Goal: Find specific fact: Find contact information

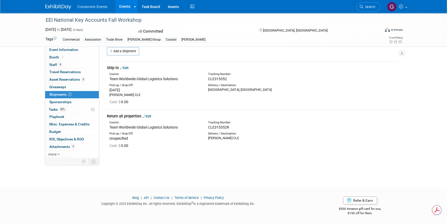
click at [54, 6] on img at bounding box center [58, 6] width 26 height 5
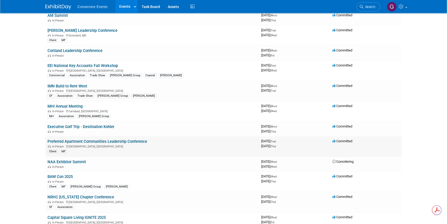
scroll to position [211, 0]
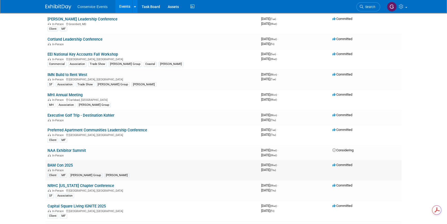
click at [68, 163] on link "BAM Con 2025" at bounding box center [60, 165] width 25 height 5
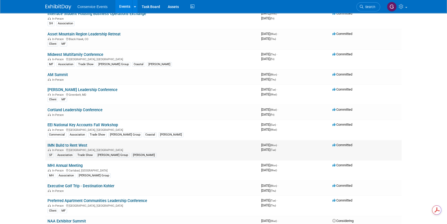
scroll to position [0, 0]
click at [75, 145] on link "IMN Build to Rent West" at bounding box center [68, 145] width 40 height 5
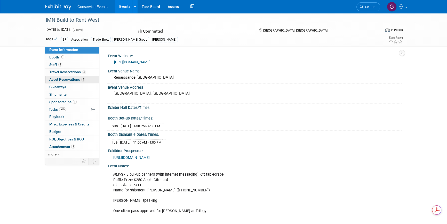
click at [66, 78] on span "Asset Reservations 5" at bounding box center [67, 79] width 36 height 4
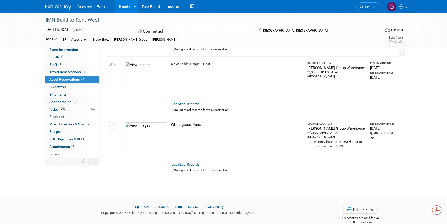
scroll to position [204, 0]
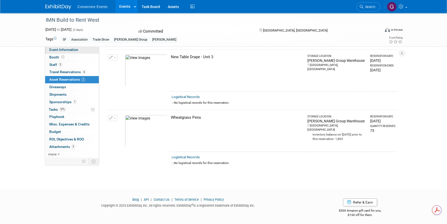
click at [64, 49] on span "Event Information" at bounding box center [63, 50] width 29 height 4
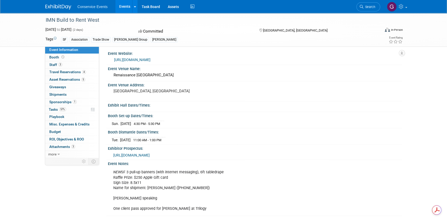
scroll to position [0, 0]
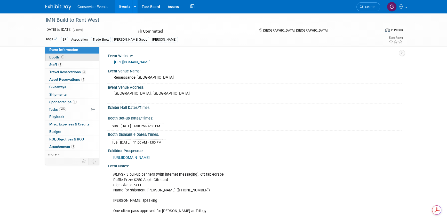
click at [51, 57] on span "Booth" at bounding box center [57, 57] width 16 height 4
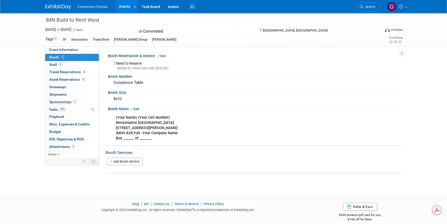
click at [115, 115] on div "(Your Name) (Your Cell Number) Renaissance Dallas Hotel 2222 N. Stemmons FwyDal…" at bounding box center [228, 127] width 233 height 31
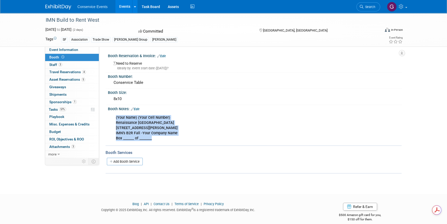
drag, startPoint x: 116, startPoint y: 116, endPoint x: 157, endPoint y: 136, distance: 45.9
click at [157, 136] on div "(Your Name) (Your Cell Number) Renaissance Dallas Hotel 2222 N. Stemmons FwyDal…" at bounding box center [228, 127] width 233 height 31
copy b "(Your Name) (Your Cell Number) Renaissance Dallas Hotel 2222 N. Stemmons FwyDal…"
click at [64, 50] on span "Event Information" at bounding box center [63, 50] width 29 height 4
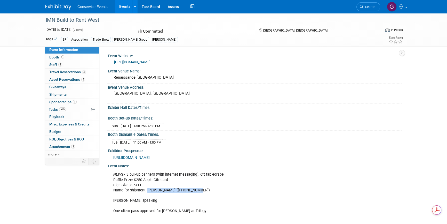
drag, startPoint x: 147, startPoint y: 189, endPoint x: 190, endPoint y: 188, distance: 43.1
click at [190, 188] on div "NEW SF 3 pull-up banners (with internet messaging), 6ft tabledrape Raffle Prize…" at bounding box center [227, 192] width 235 height 47
copy div "Ian Clark ((435) 890-0619)"
